Goal: Navigation & Orientation: Find specific page/section

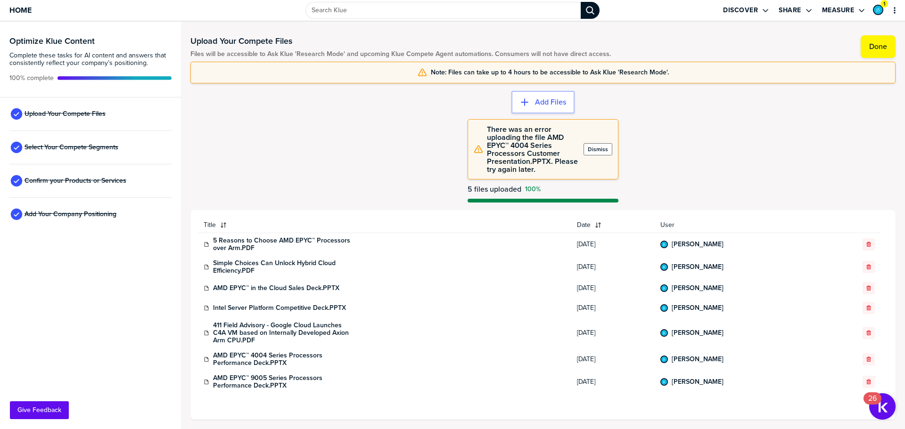
click at [597, 152] on label "Dismiss" at bounding box center [598, 150] width 20 height 8
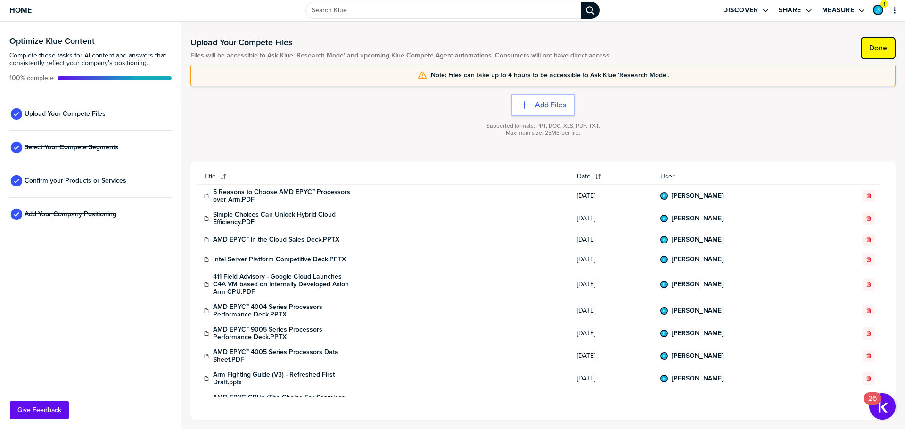
click at [880, 49] on label "Done" at bounding box center [878, 47] width 18 height 9
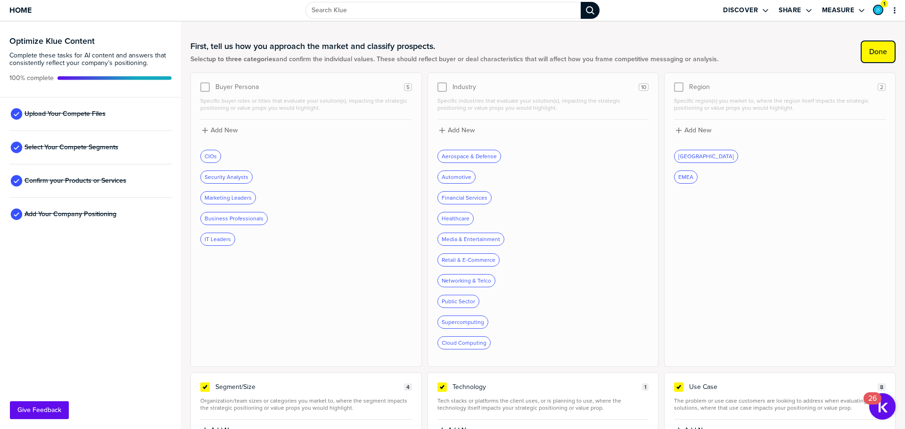
click at [871, 59] on button "Done" at bounding box center [877, 52] width 35 height 23
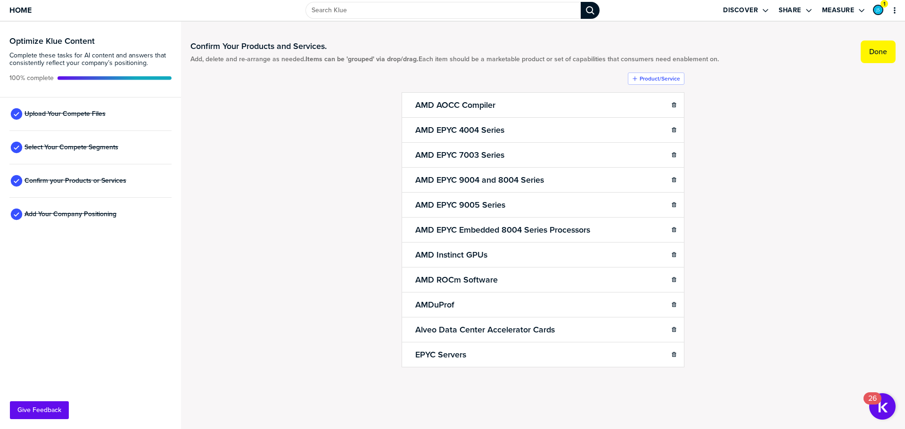
click at [871, 57] on button "Done" at bounding box center [877, 52] width 35 height 23
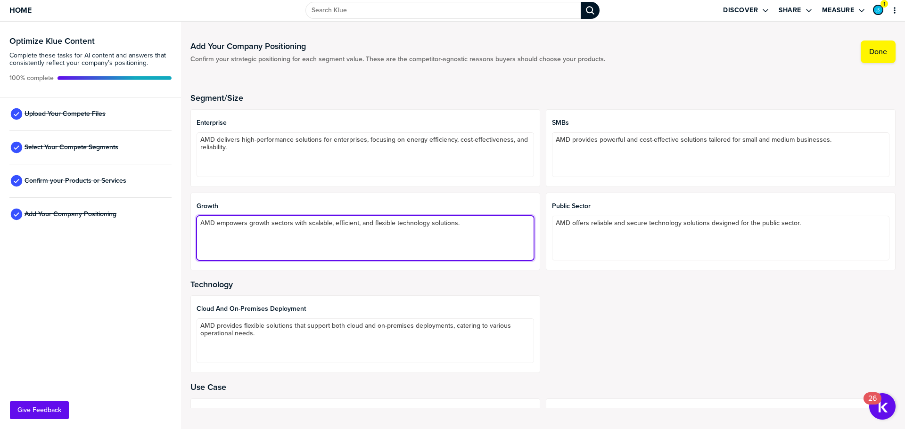
click at [460, 221] on textarea "AMD empowers growth sectors with scalable, efficient, and flexible technology s…" at bounding box center [364, 238] width 337 height 45
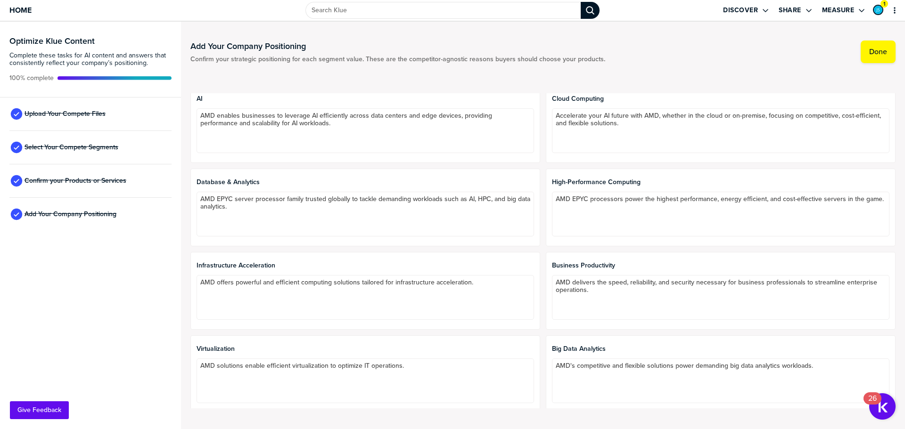
scroll to position [318, 0]
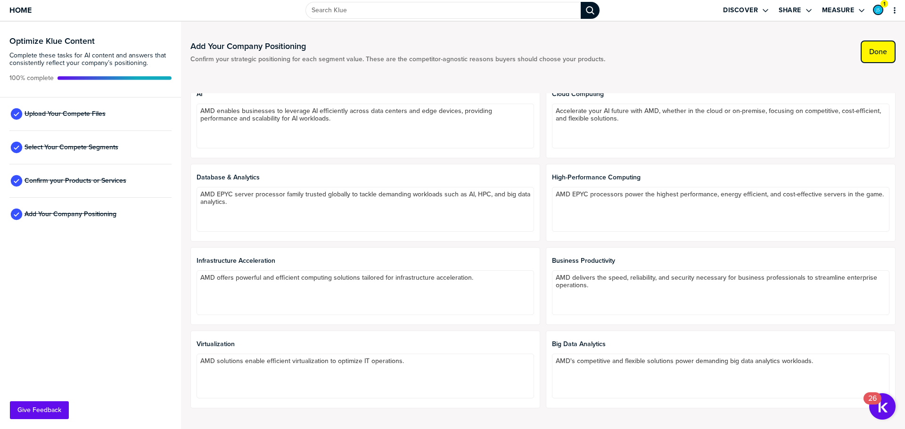
click at [866, 52] on button "Done" at bounding box center [877, 52] width 35 height 23
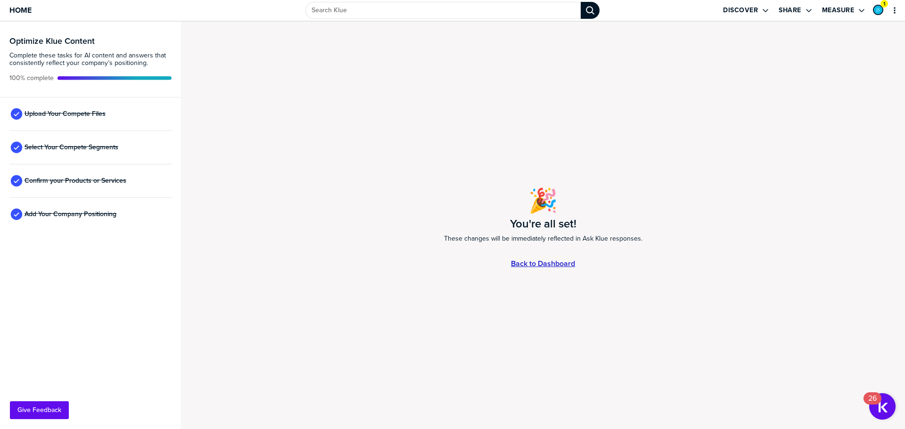
click at [557, 264] on link "Back to Dashboard" at bounding box center [543, 264] width 64 height 8
